Goal: Contribute content

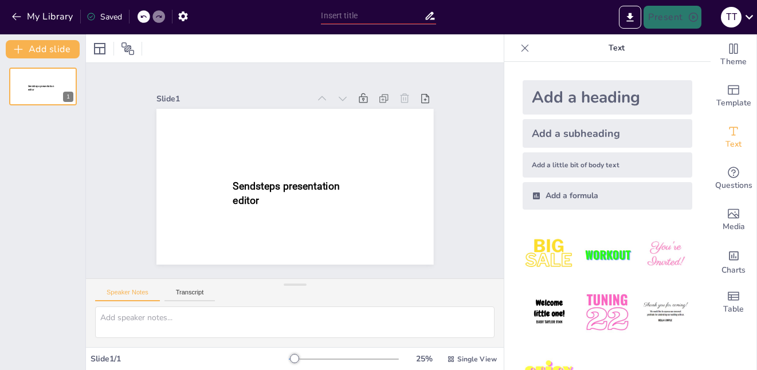
type input "New Sendsteps"
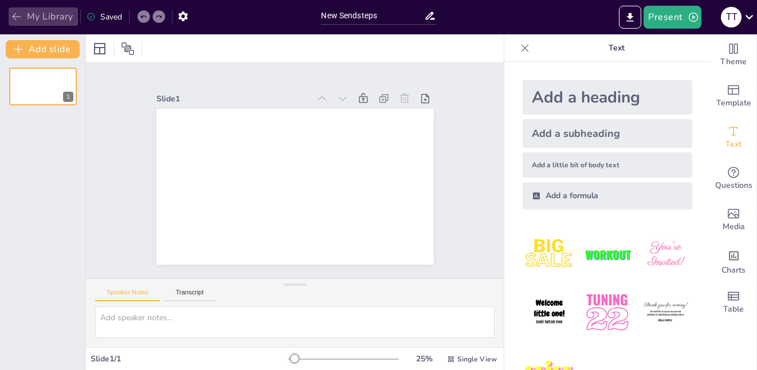
click at [21, 18] on icon "button" at bounding box center [16, 16] width 11 height 11
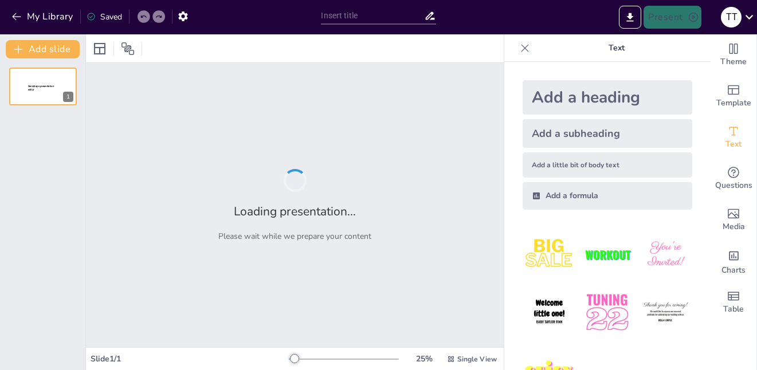
type input "Bromophenol Blue: Chemical Properties and Applications"
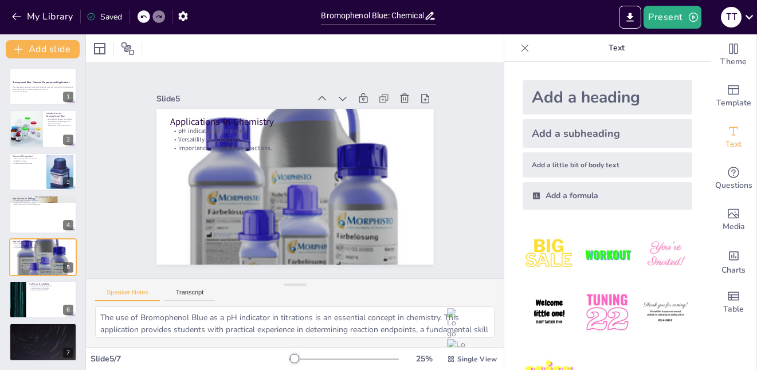
type textarea "The emphasis on safety protocols when handling Bromophenol Blue is crucial for …"
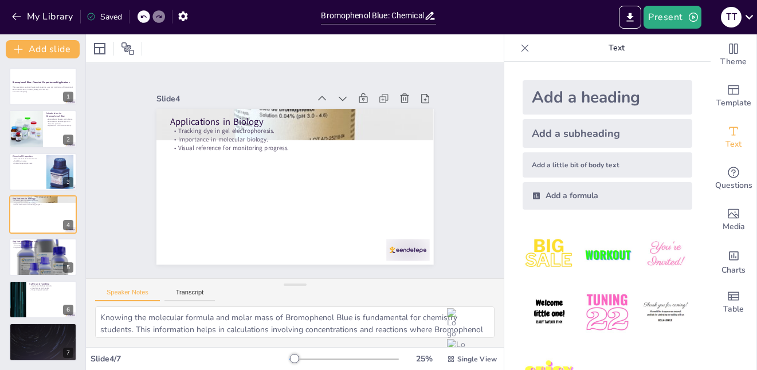
type textarea "Bromophenol Blue is primarily recognized for its role as a pH indicator. This p…"
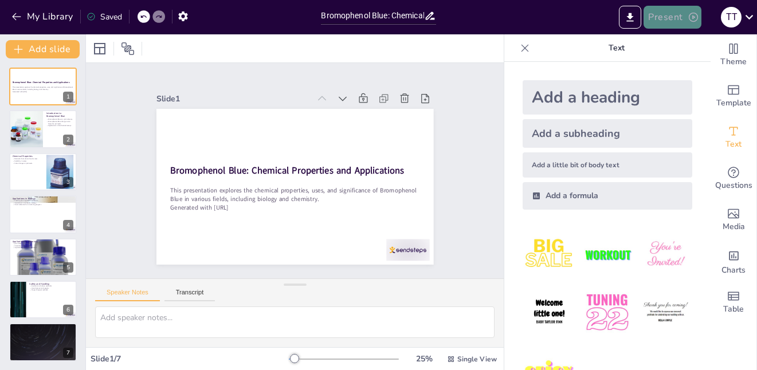
click at [672, 9] on button "Present" at bounding box center [671, 17] width 57 height 23
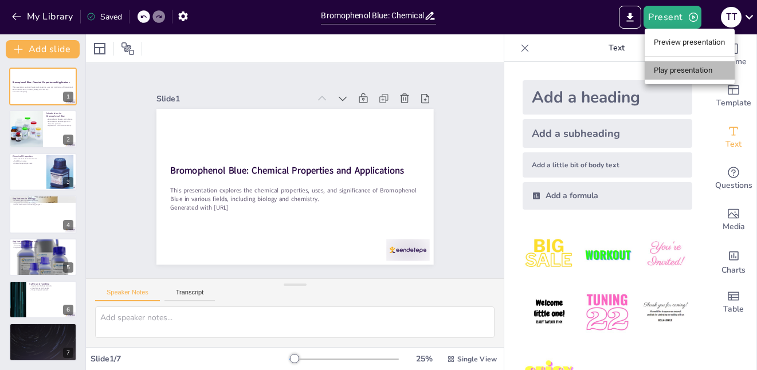
click at [669, 65] on li "Play presentation" at bounding box center [690, 70] width 90 height 18
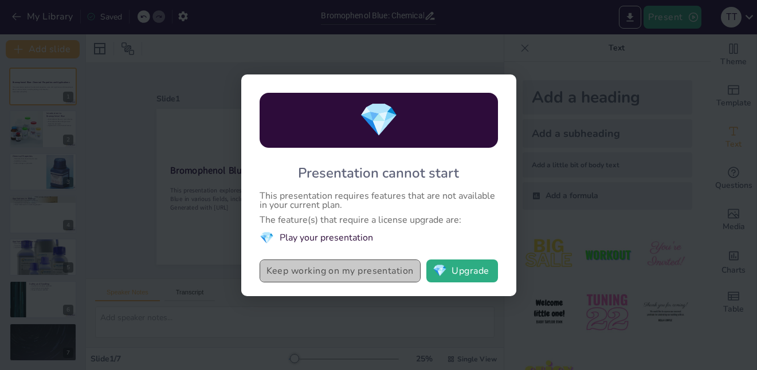
click at [354, 274] on button "Keep working on my presentation" at bounding box center [340, 271] width 161 height 23
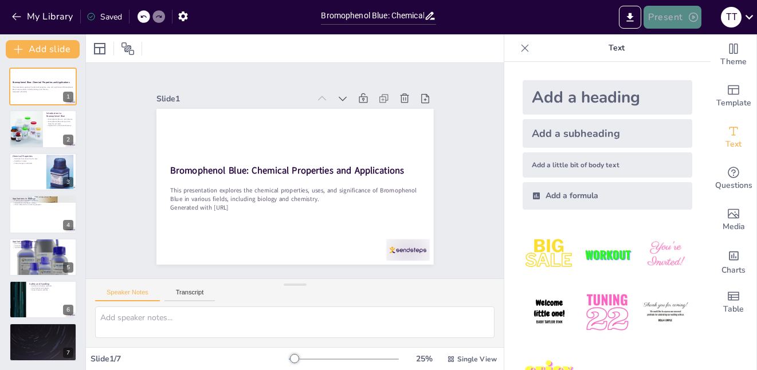
click at [663, 20] on button "Present" at bounding box center [671, 17] width 57 height 23
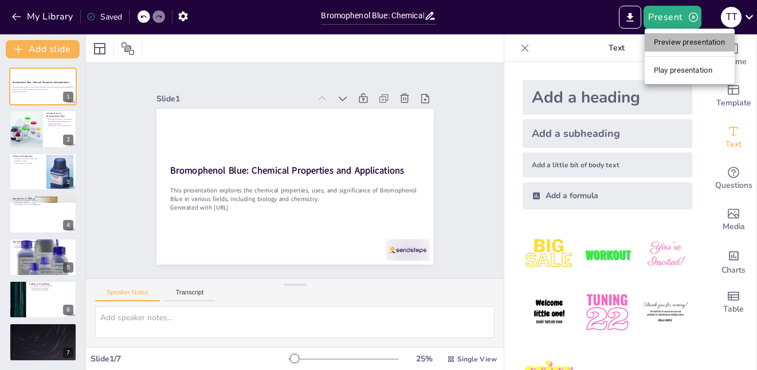
click at [663, 46] on li "Preview presentation" at bounding box center [690, 42] width 90 height 18
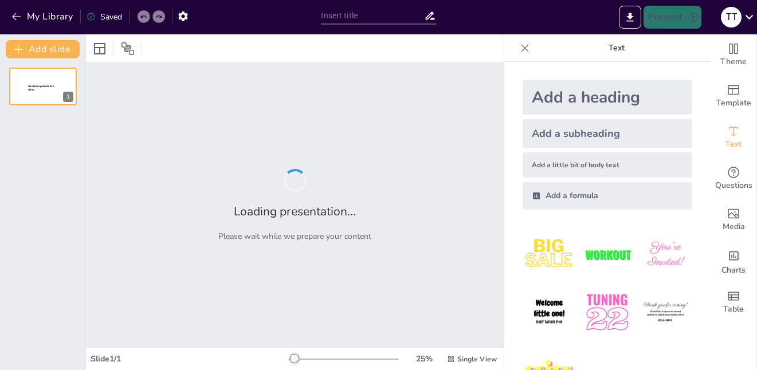
type input "Bromophenol Blue: Chemical Properties and Applications"
